Goal: Transaction & Acquisition: Purchase product/service

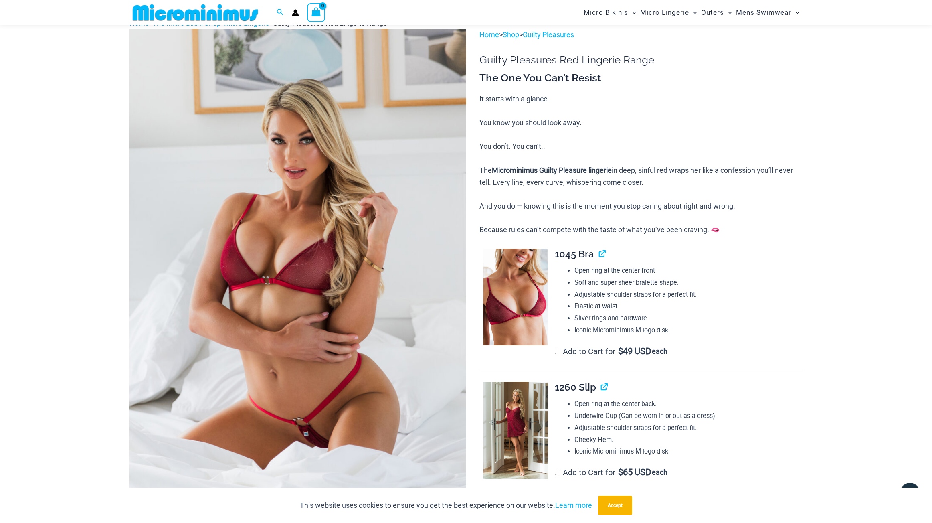
scroll to position [41, 0]
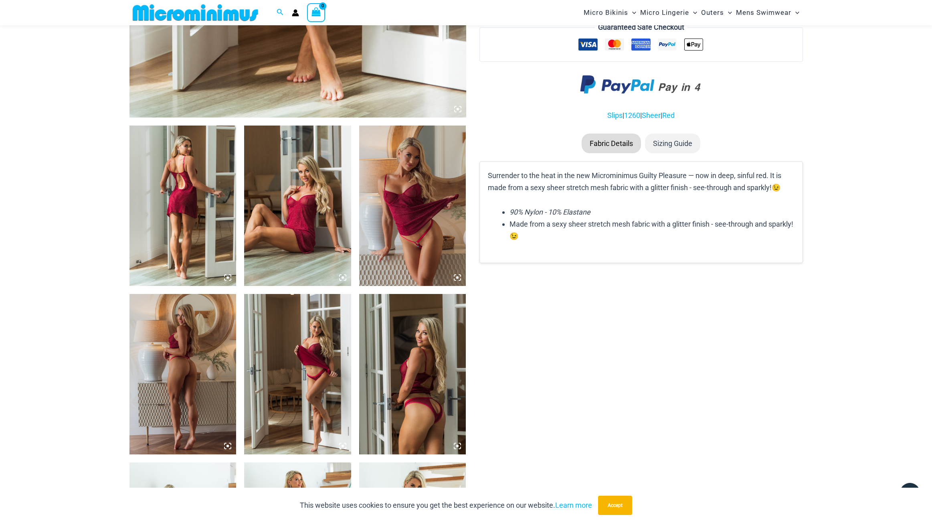
scroll to position [452, 0]
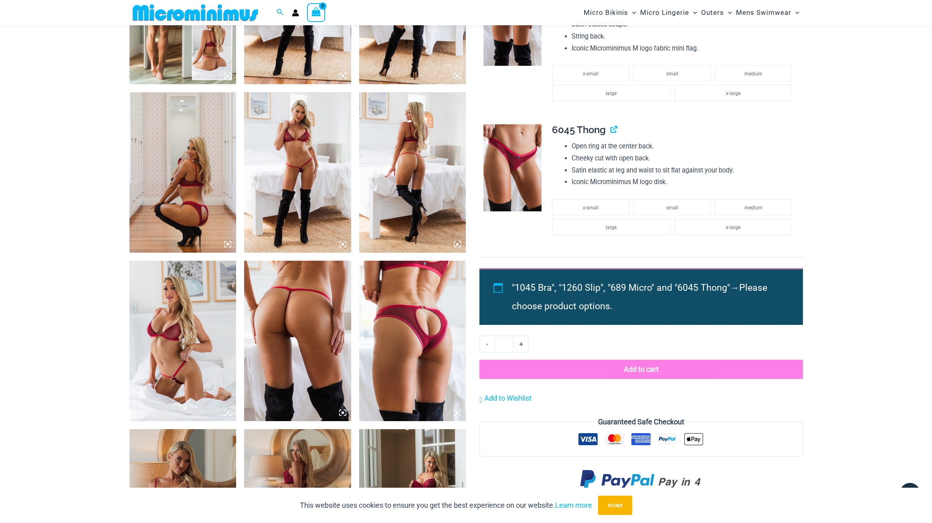
scroll to position [661, 0]
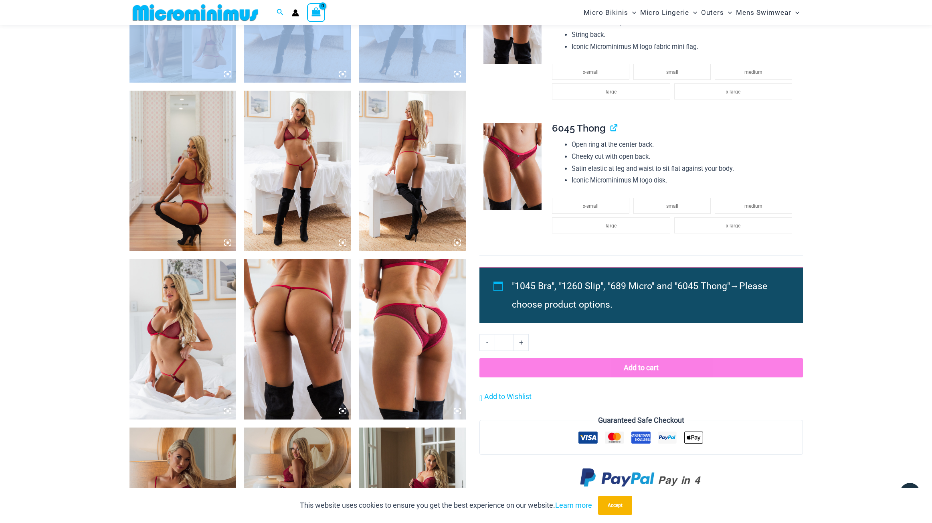
drag, startPoint x: 356, startPoint y: 72, endPoint x: 504, endPoint y: 90, distance: 148.9
click at [447, 77] on div at bounding box center [297, 82] width 337 height 1346
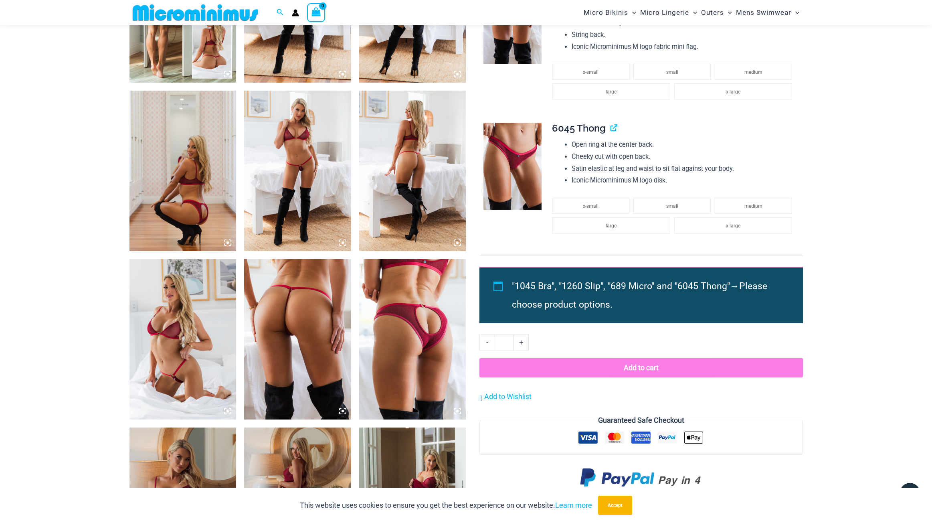
click at [791, 126] on div "**********" at bounding box center [674, 184] width 244 height 122
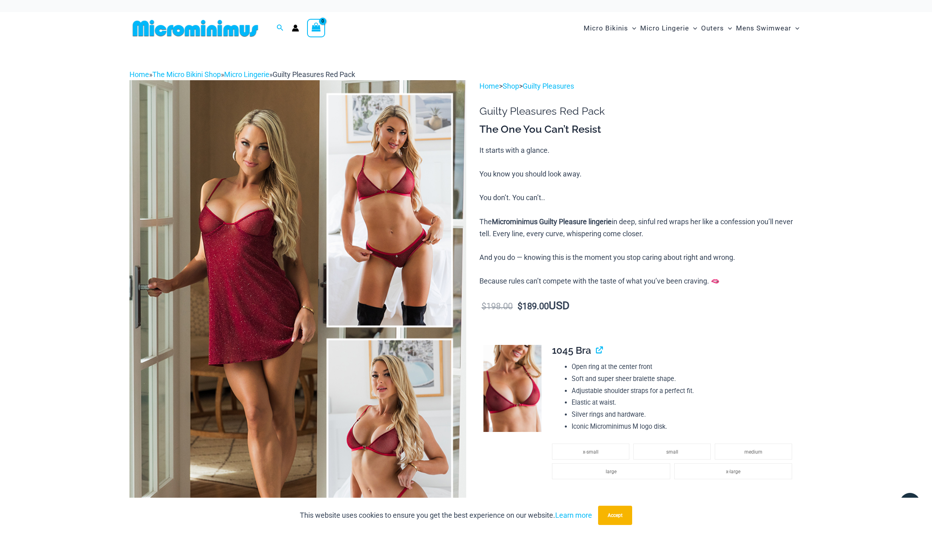
scroll to position [0, 0]
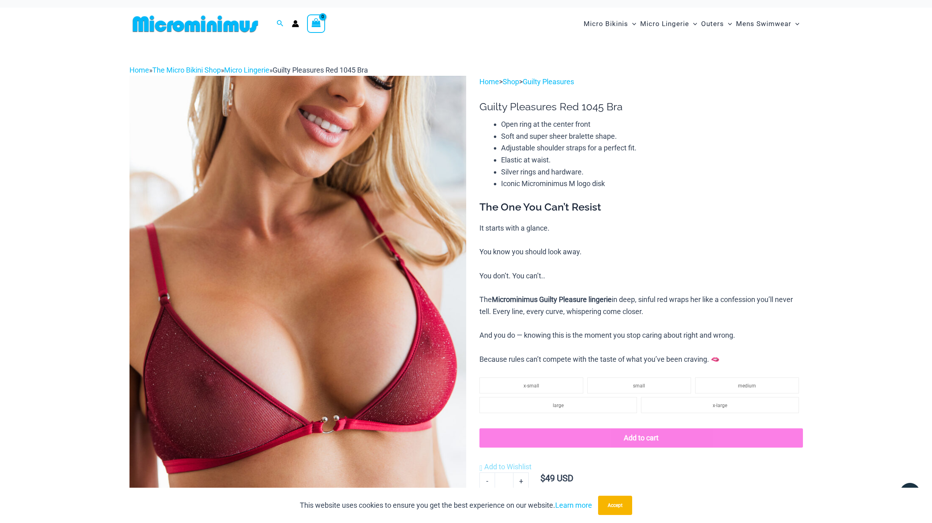
scroll to position [4, 0]
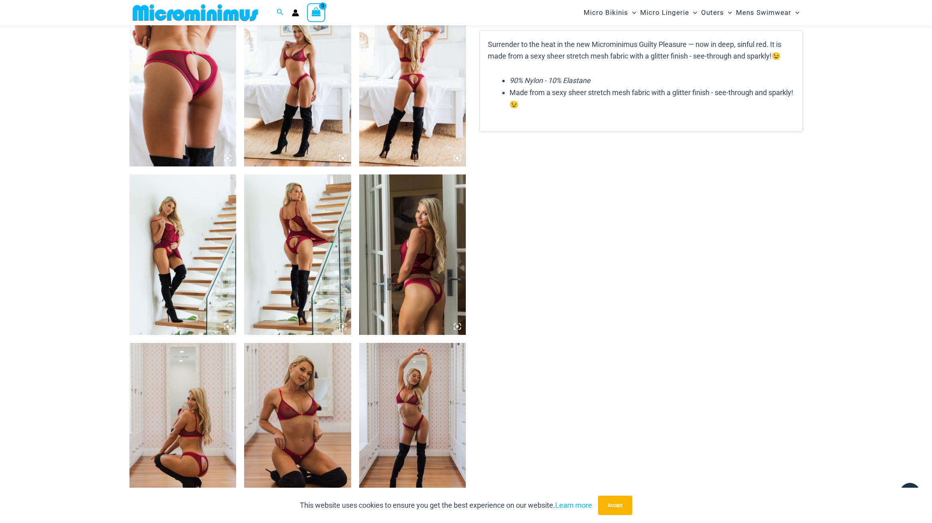
scroll to position [575, 0]
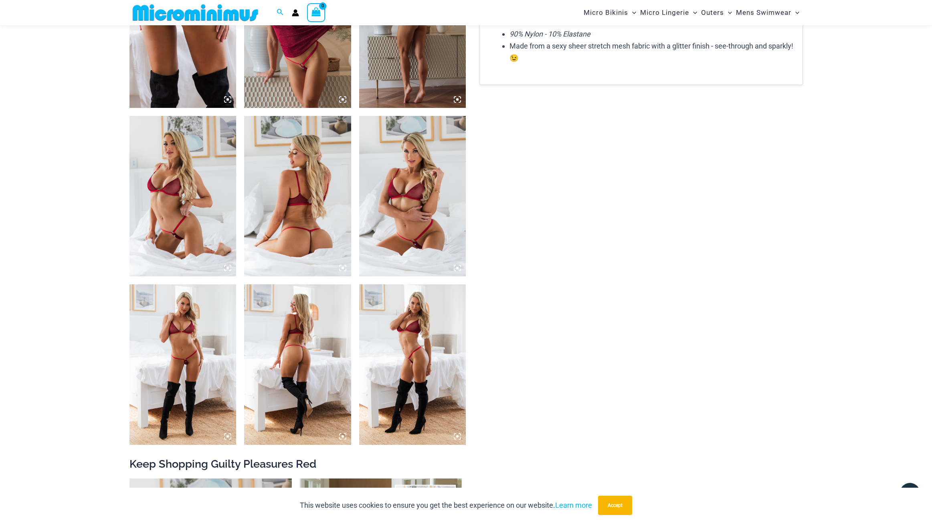
scroll to position [638, 0]
